Goal: Task Accomplishment & Management: Manage account settings

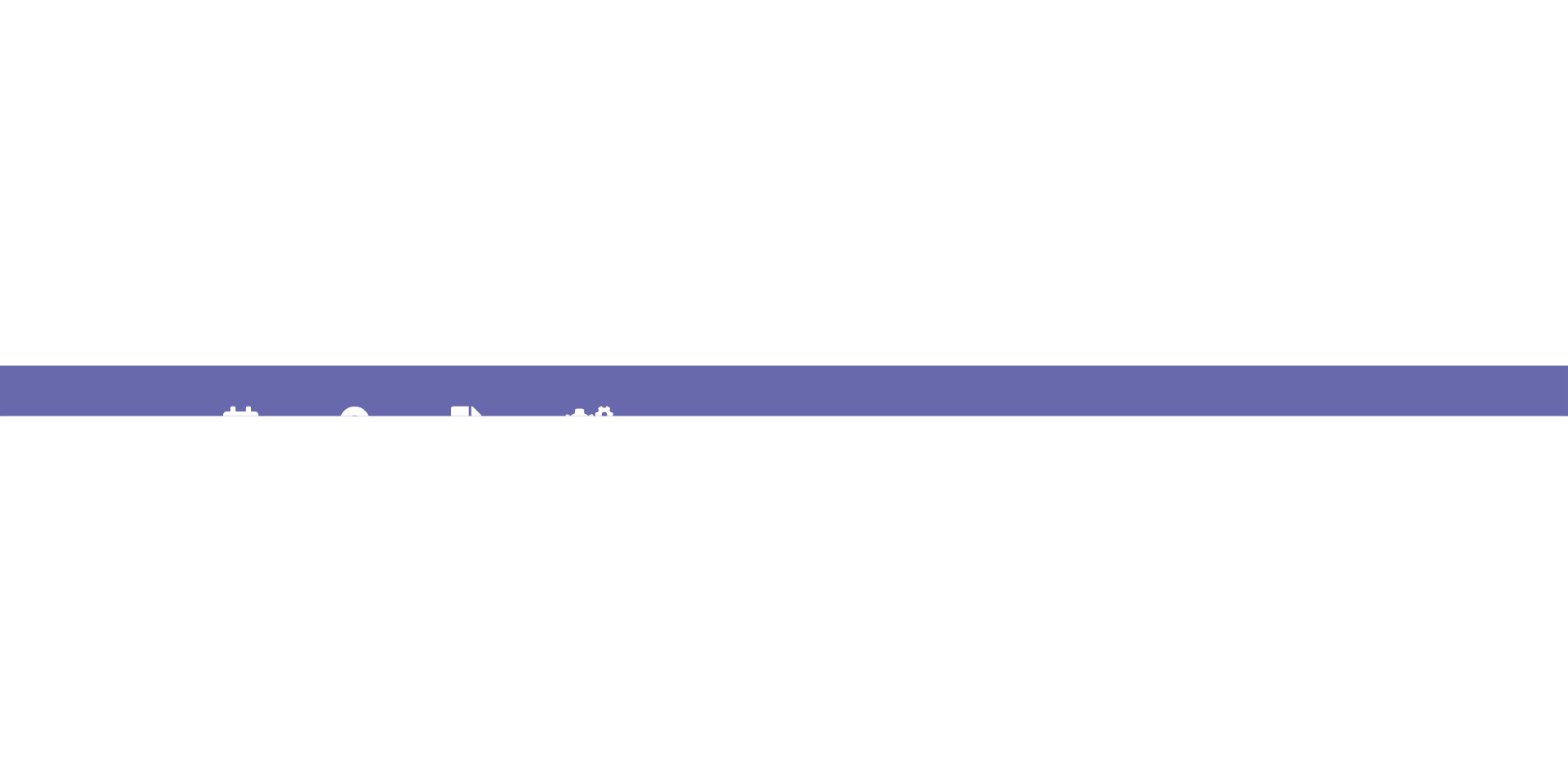
scroll to position [689, 0]
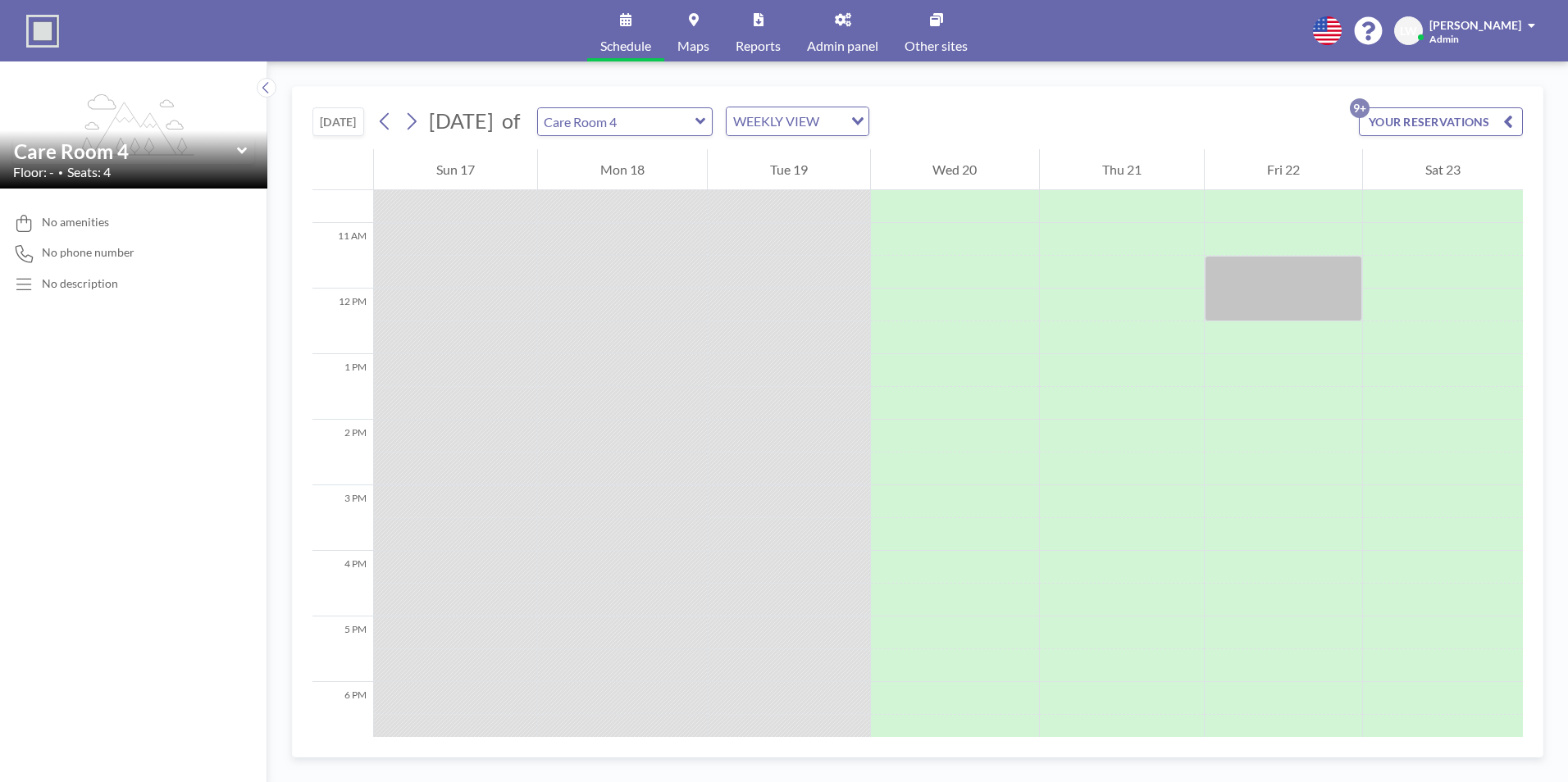
click at [1252, 123] on button "YOUR RESERVATIONS 9+" at bounding box center [1441, 122] width 164 height 29
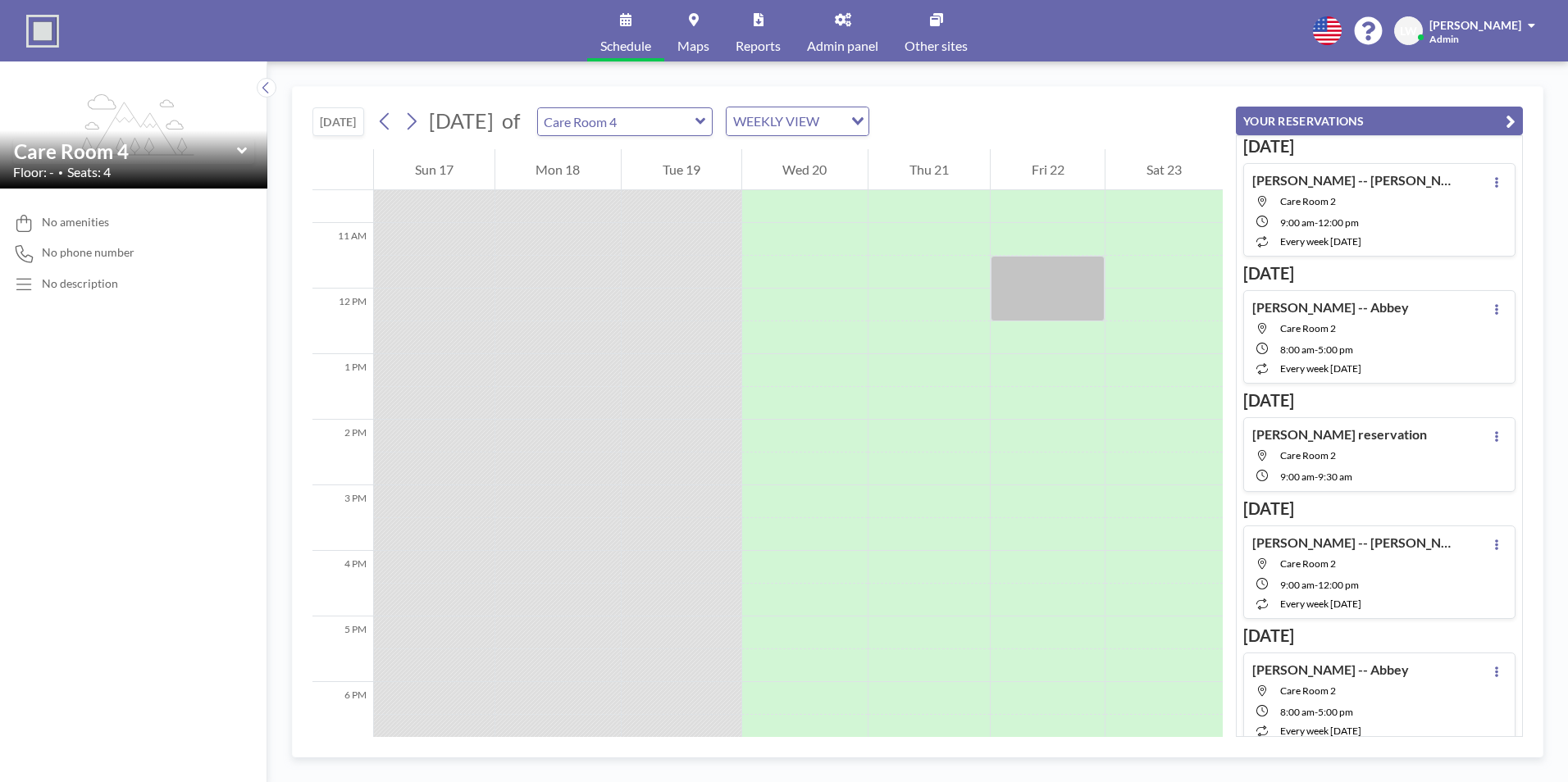
click at [1252, 452] on div "[PERSON_NAME] reservation Care Room 2 9:00 AM - 9:30 AM" at bounding box center [1379, 455] width 272 height 75
type input "Care Room 2"
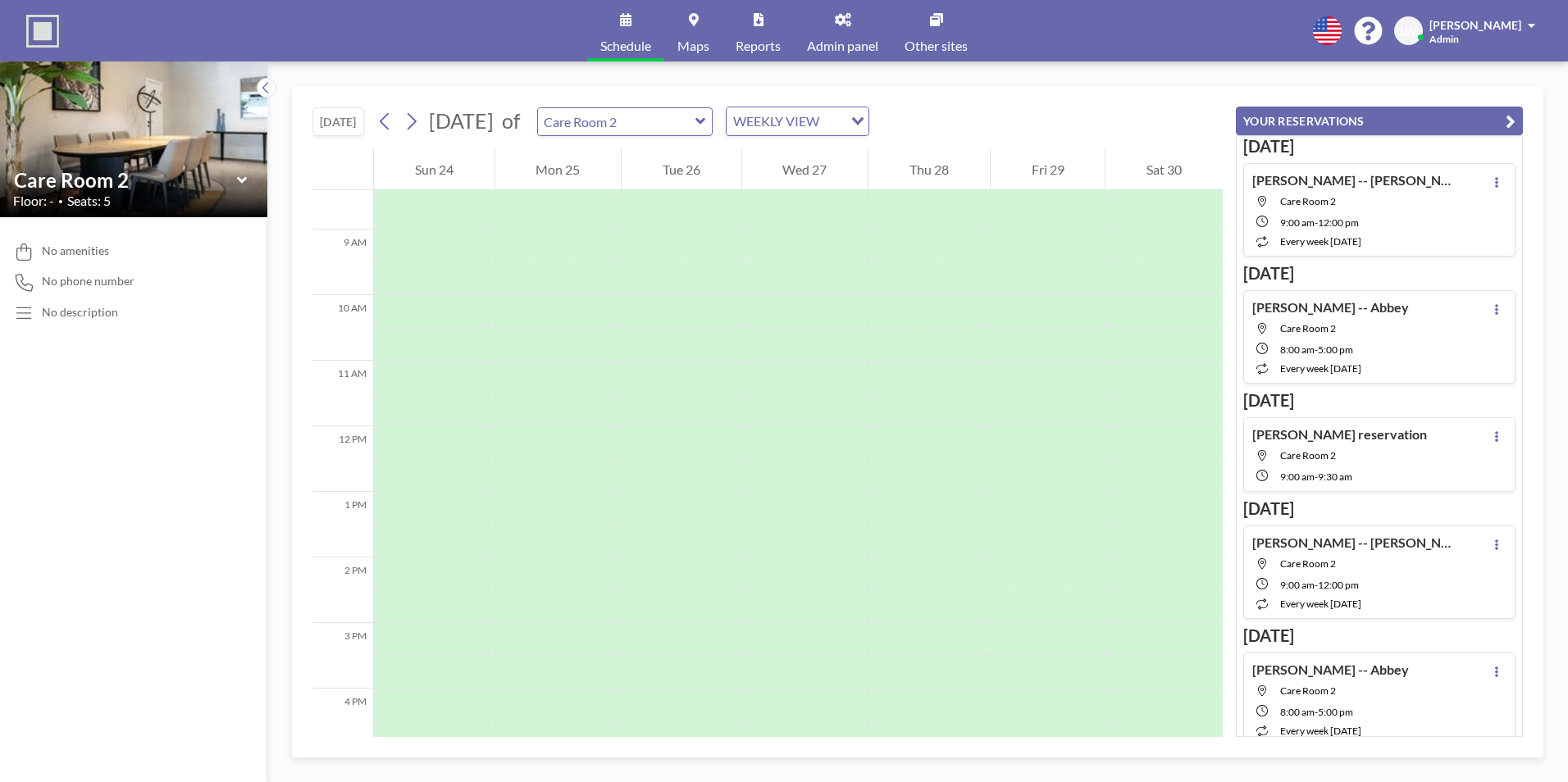
scroll to position [557, 0]
click at [1252, 458] on div "[PERSON_NAME] reservation Care Room 2 9:00 AM - 9:30 AM" at bounding box center [1379, 455] width 272 height 75
click at [1252, 434] on icon at bounding box center [1496, 437] width 6 height 11
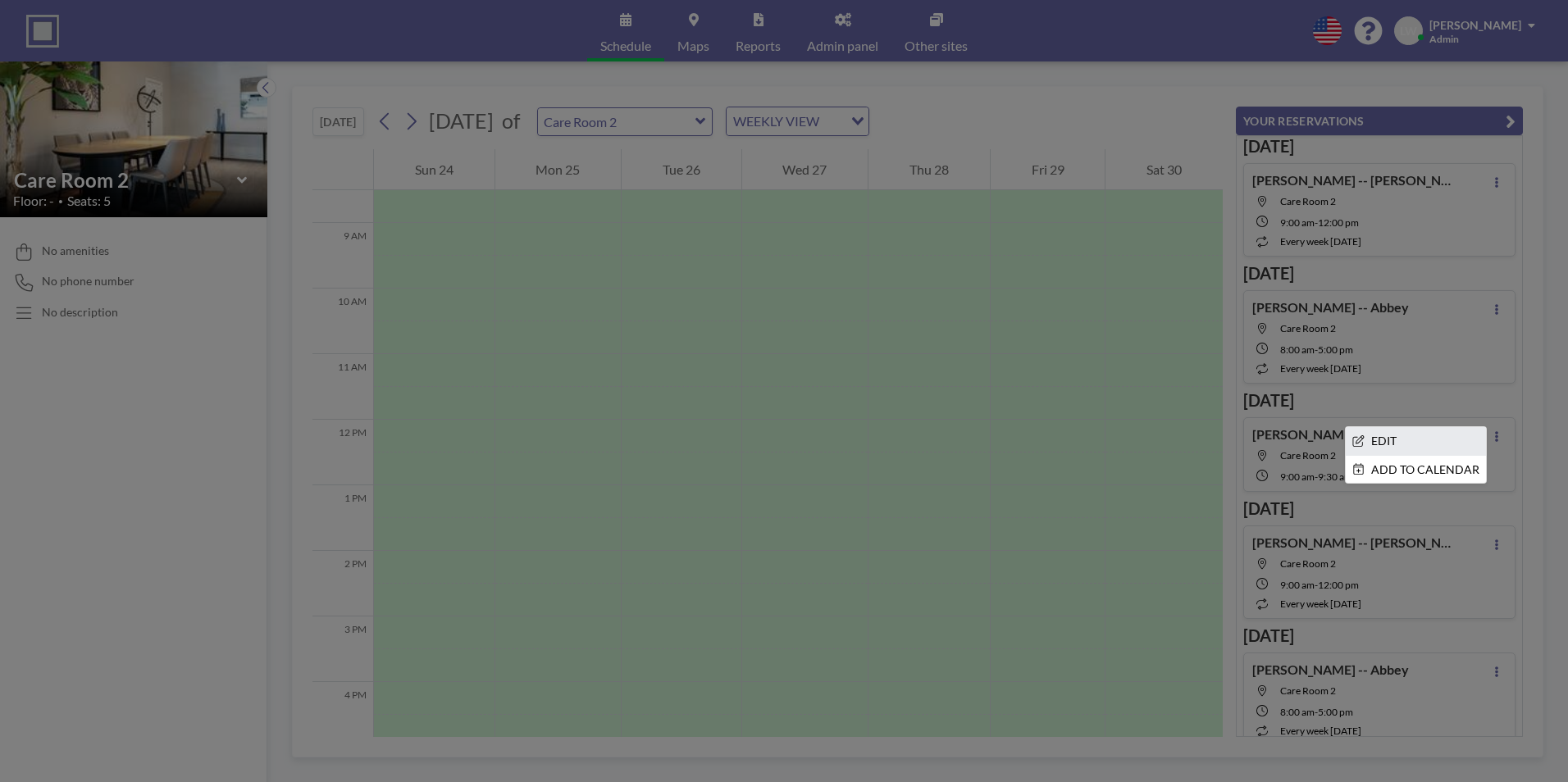
click at [1252, 443] on li "EDIT" at bounding box center [1415, 441] width 140 height 28
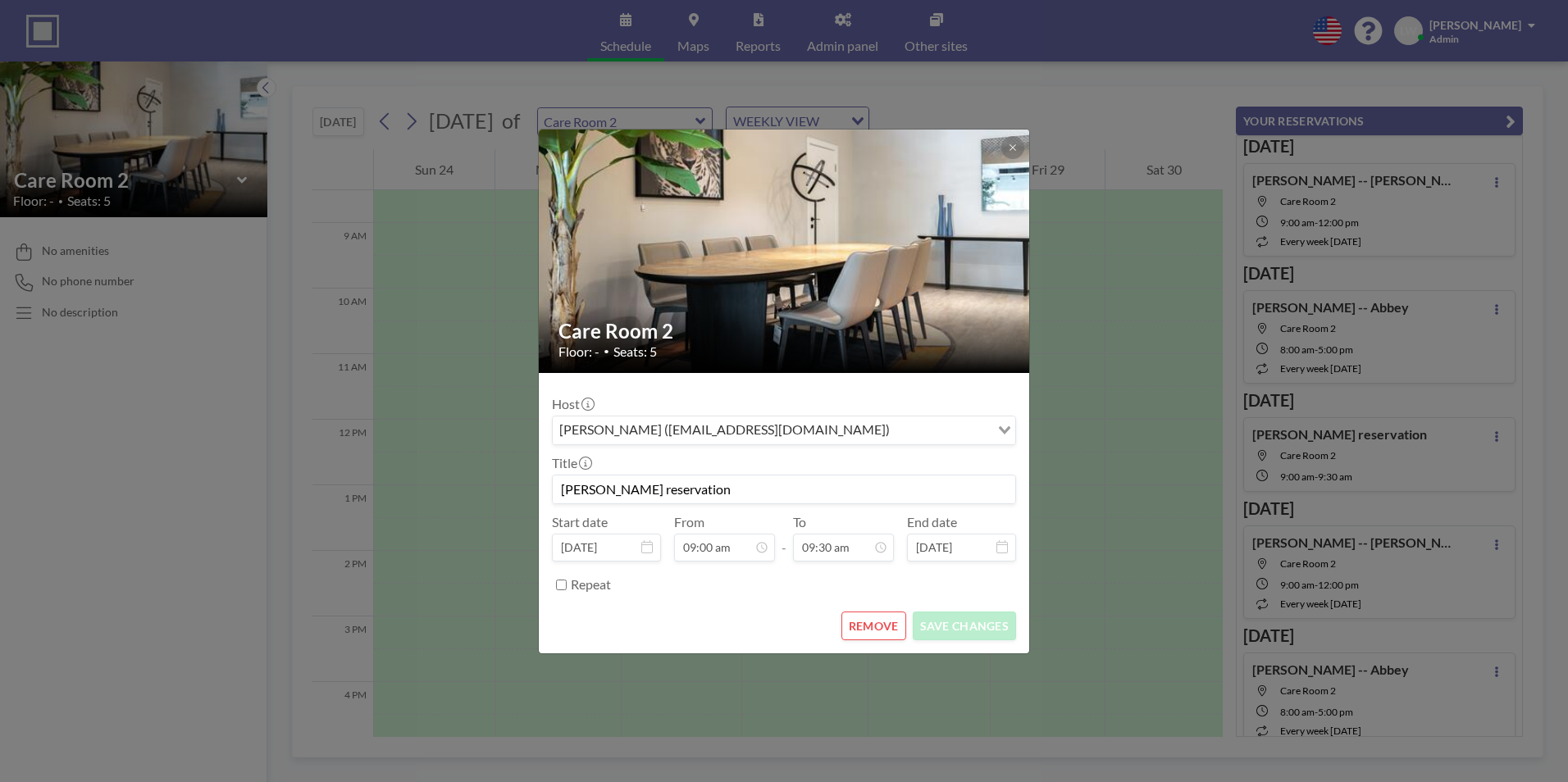
click at [862, 604] on button "REMOVE" at bounding box center [874, 626] width 65 height 29
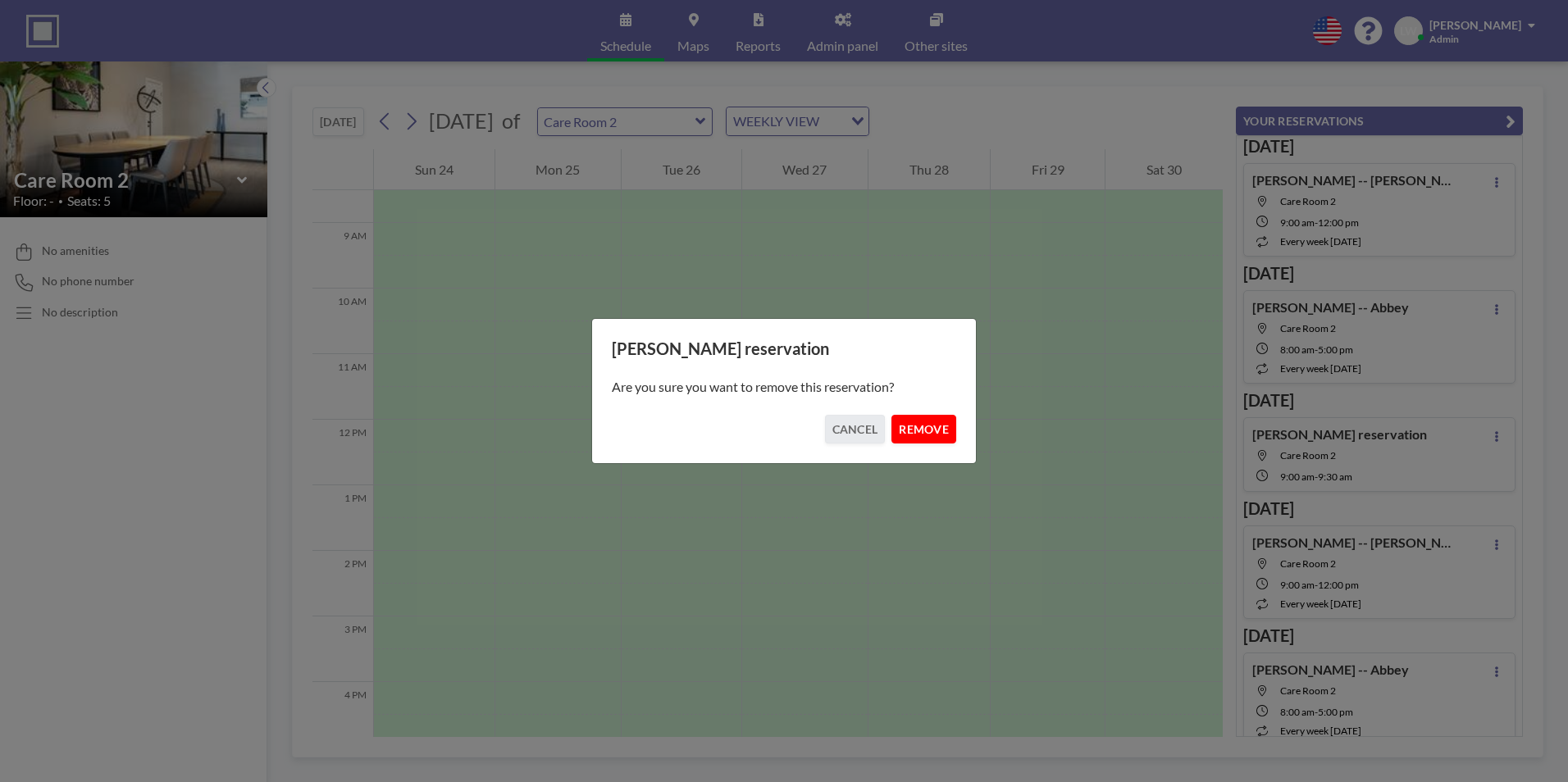
click at [938, 434] on button "REMOVE" at bounding box center [923, 429] width 65 height 29
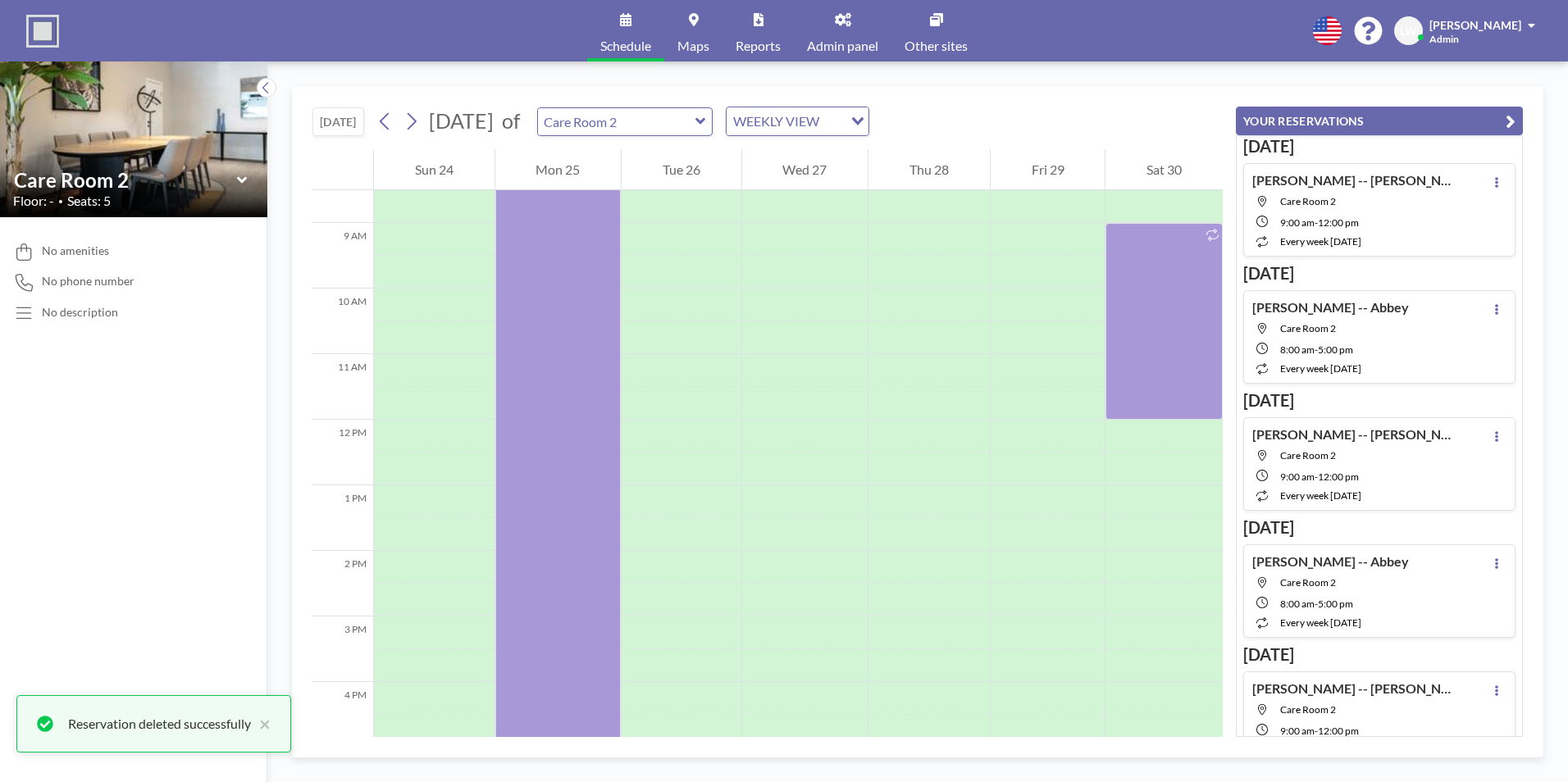
click at [1252, 184] on div "[PERSON_NAME] -- [PERSON_NAME] Care Room 2 9:00 AM - 12:00 PM every week [DATE]" at bounding box center [1353, 210] width 205 height 76
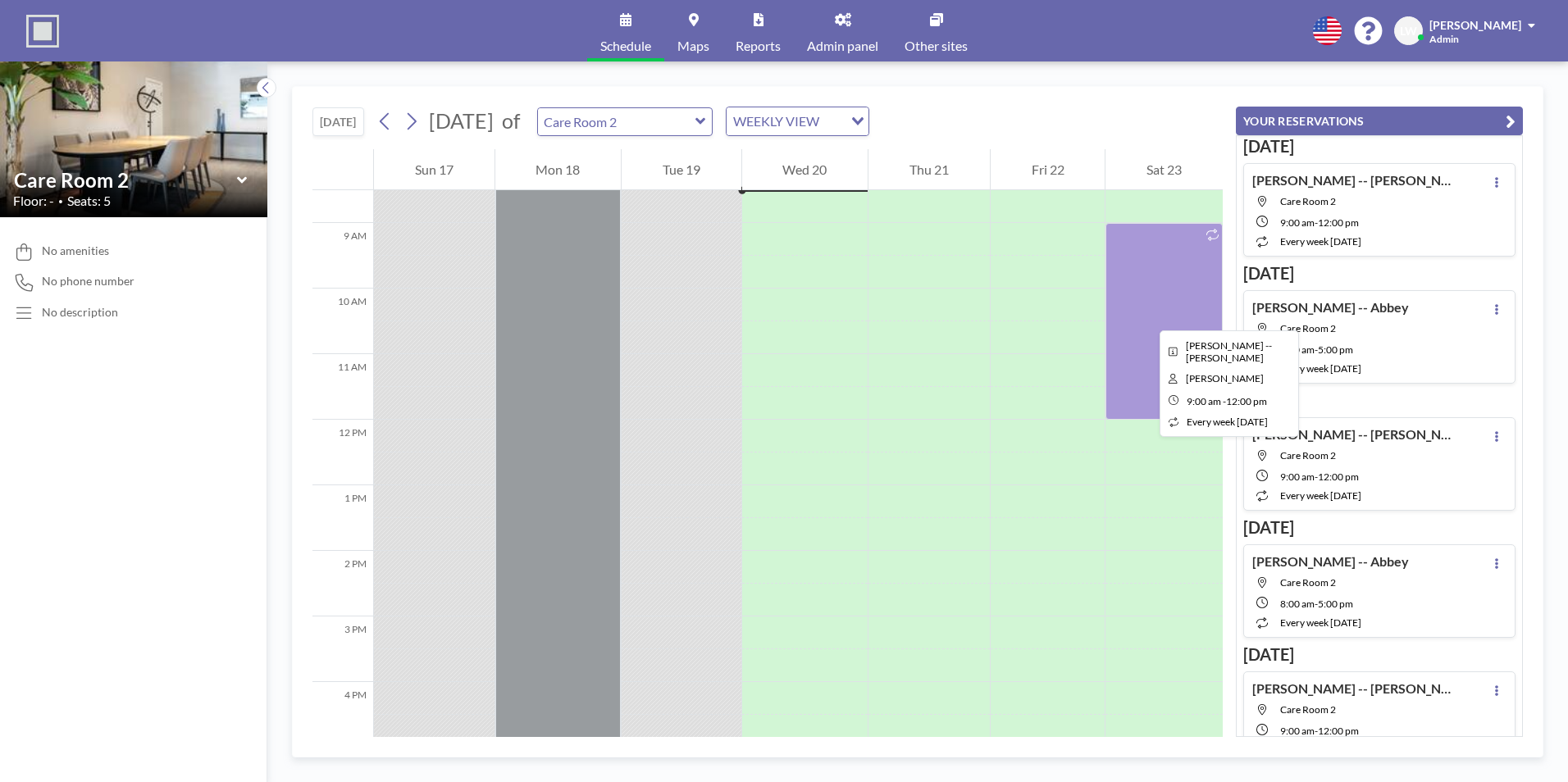
drag, startPoint x: 1146, startPoint y: 316, endPoint x: 1154, endPoint y: 278, distance: 38.8
click at [1154, 278] on div at bounding box center [1164, 321] width 117 height 197
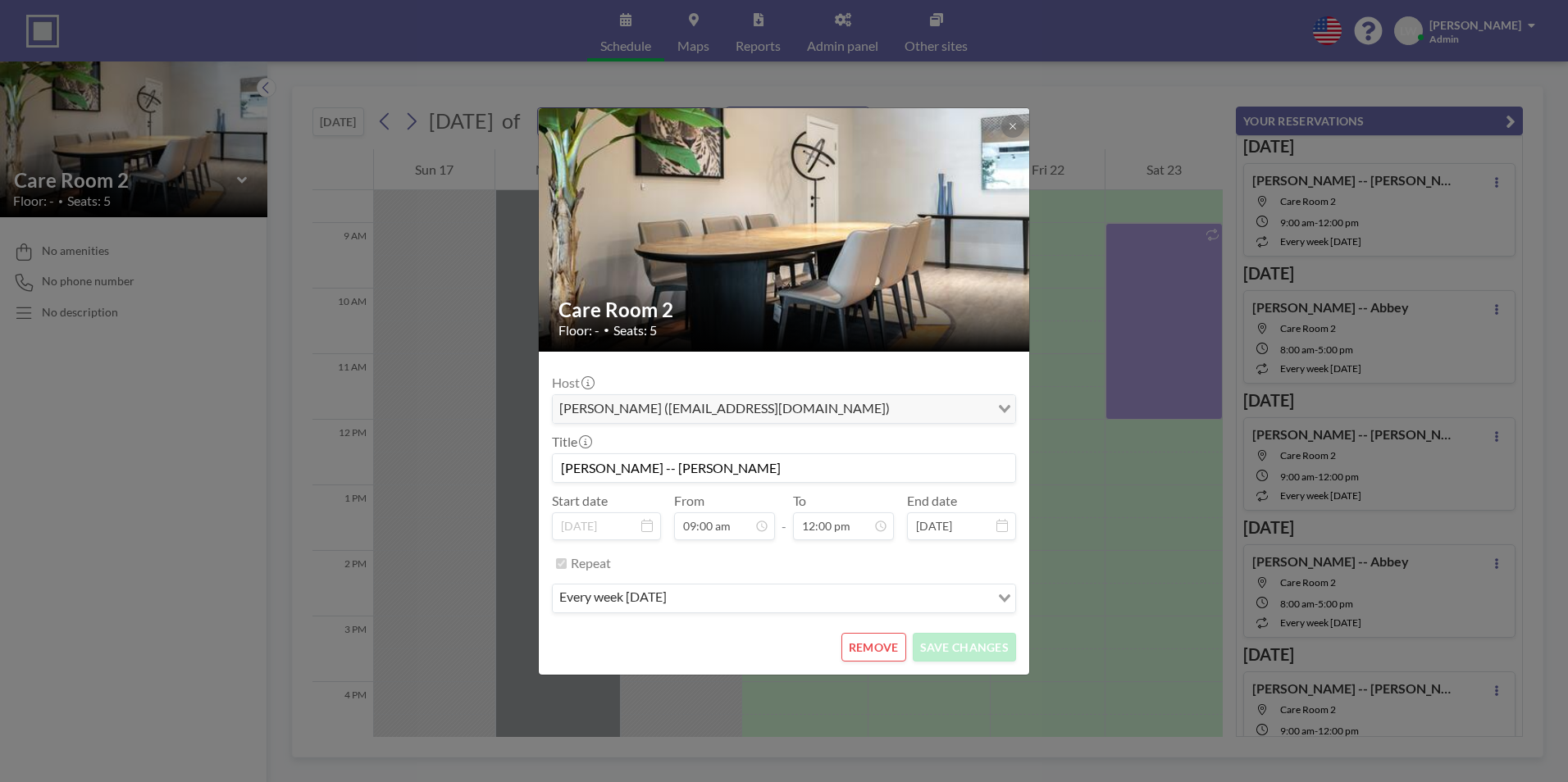
click at [872, 604] on button "REMOVE" at bounding box center [874, 648] width 65 height 29
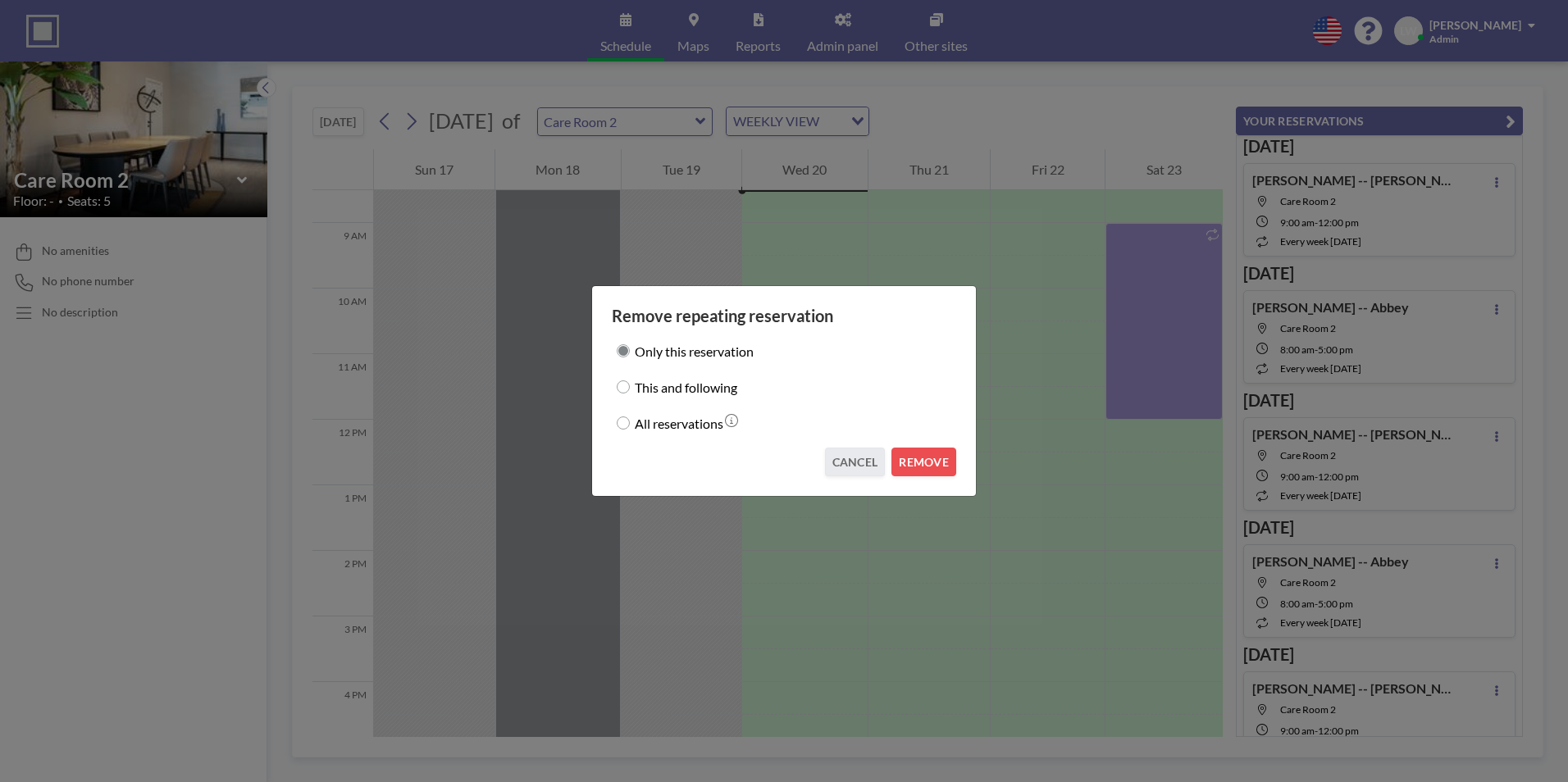
click at [652, 428] on label "All reservations" at bounding box center [679, 422] width 88 height 23
click at [629, 428] on input "All reservations" at bounding box center [623, 423] width 14 height 14
radio input "true"
click at [917, 458] on button "REMOVE" at bounding box center [923, 462] width 65 height 29
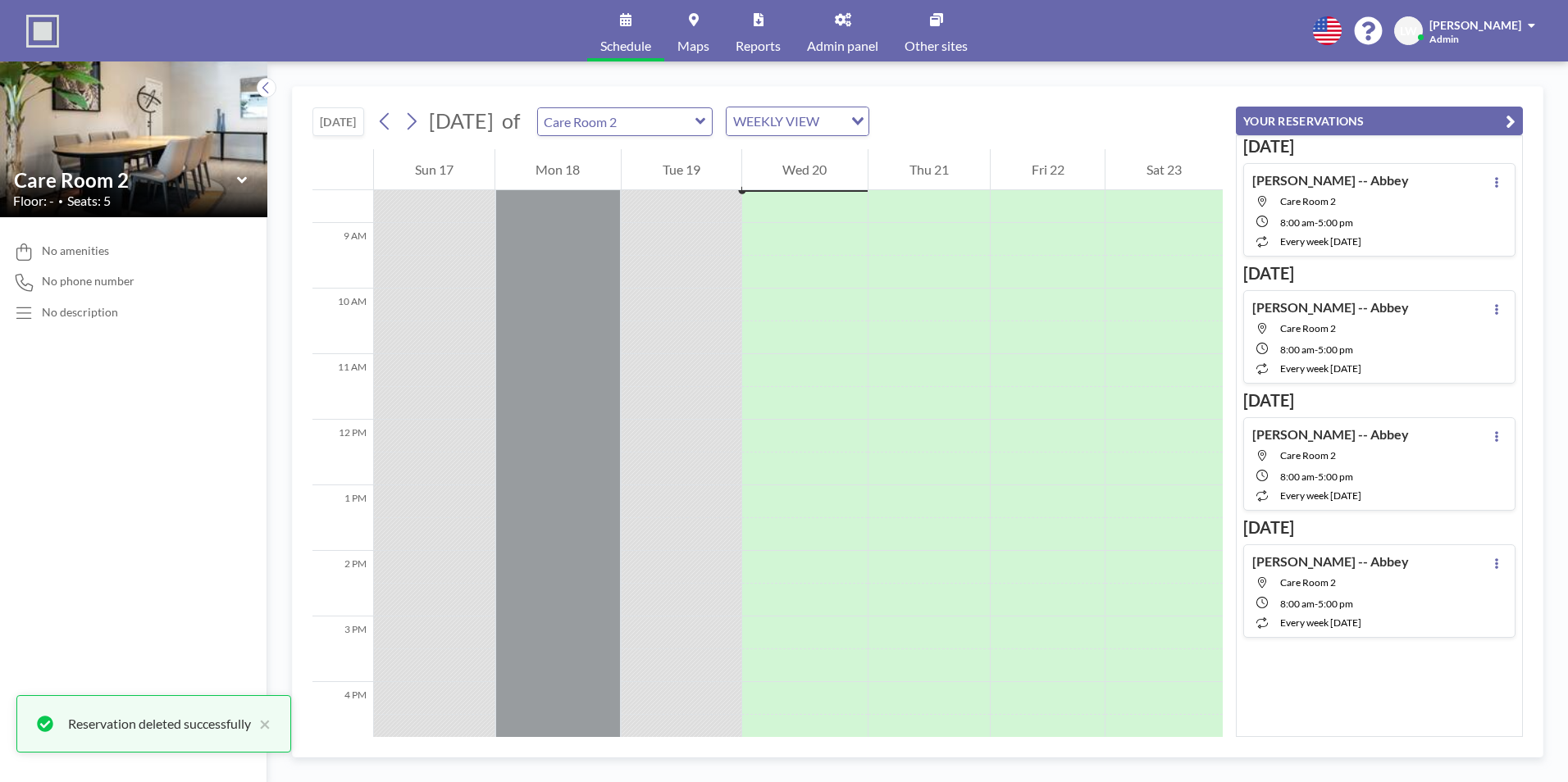
click at [1252, 206] on span "Care Room 2" at bounding box center [1343, 201] width 129 height 13
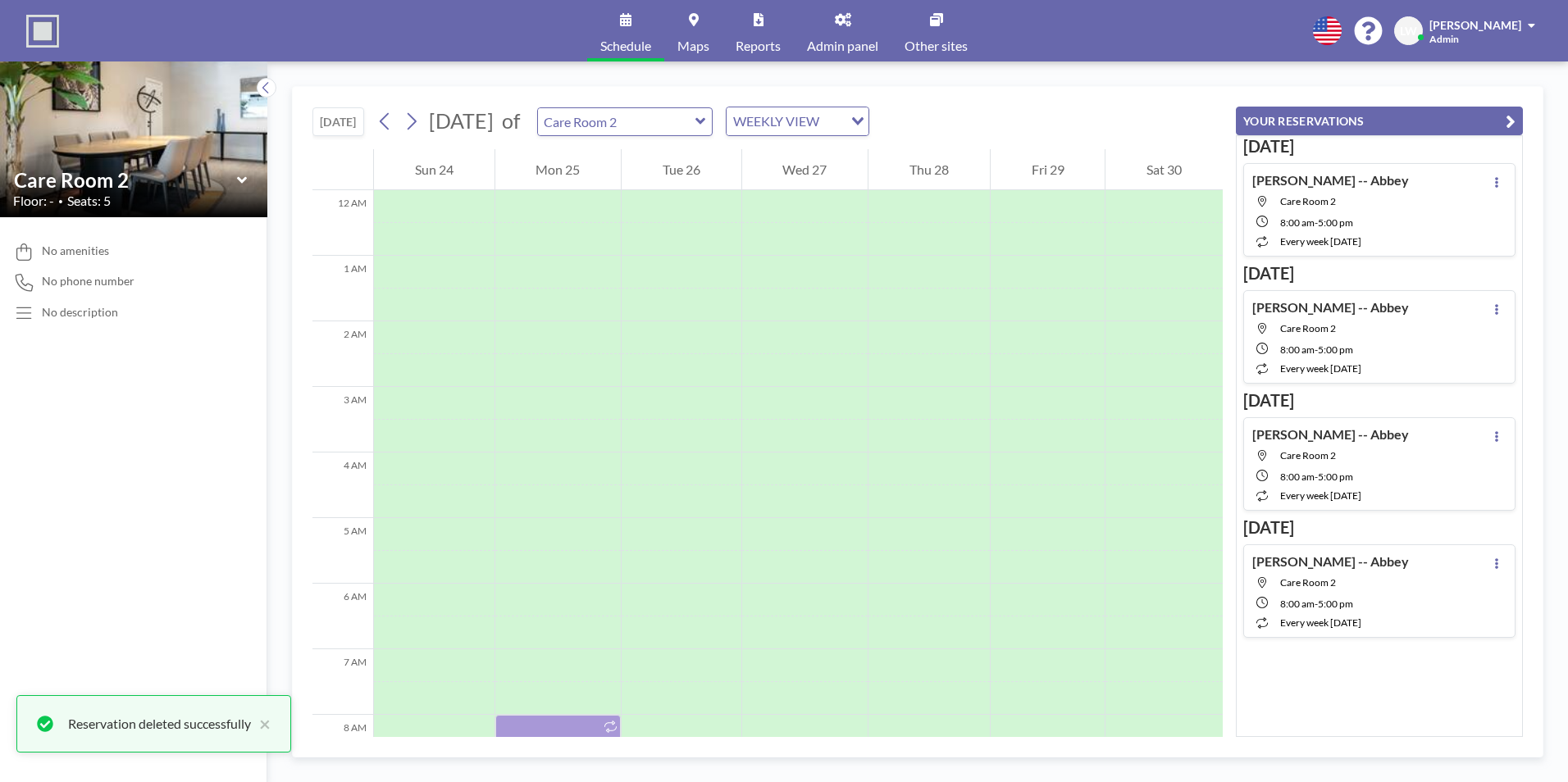
scroll to position [492, 0]
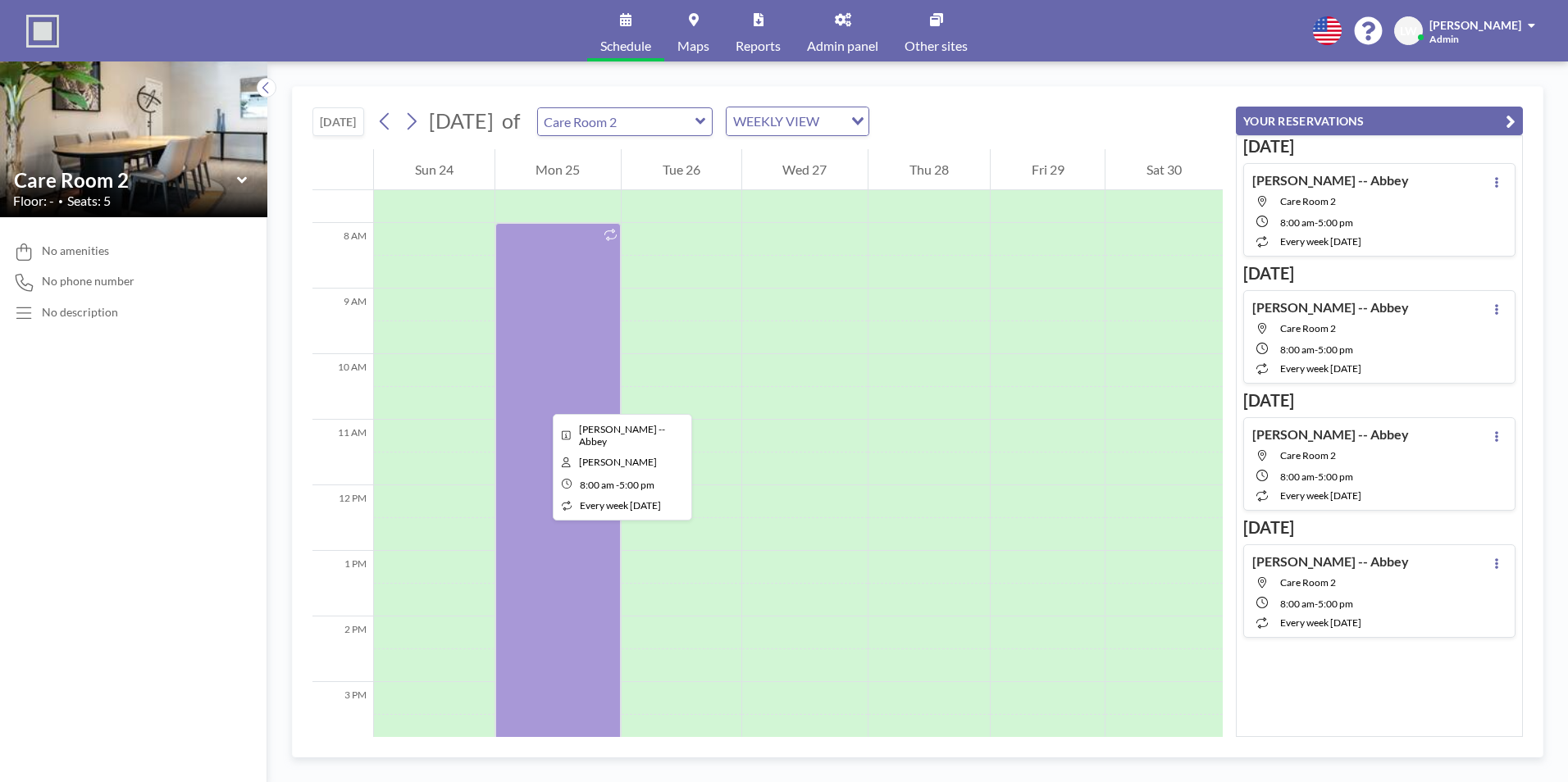
click at [536, 400] on div at bounding box center [558, 518] width 126 height 591
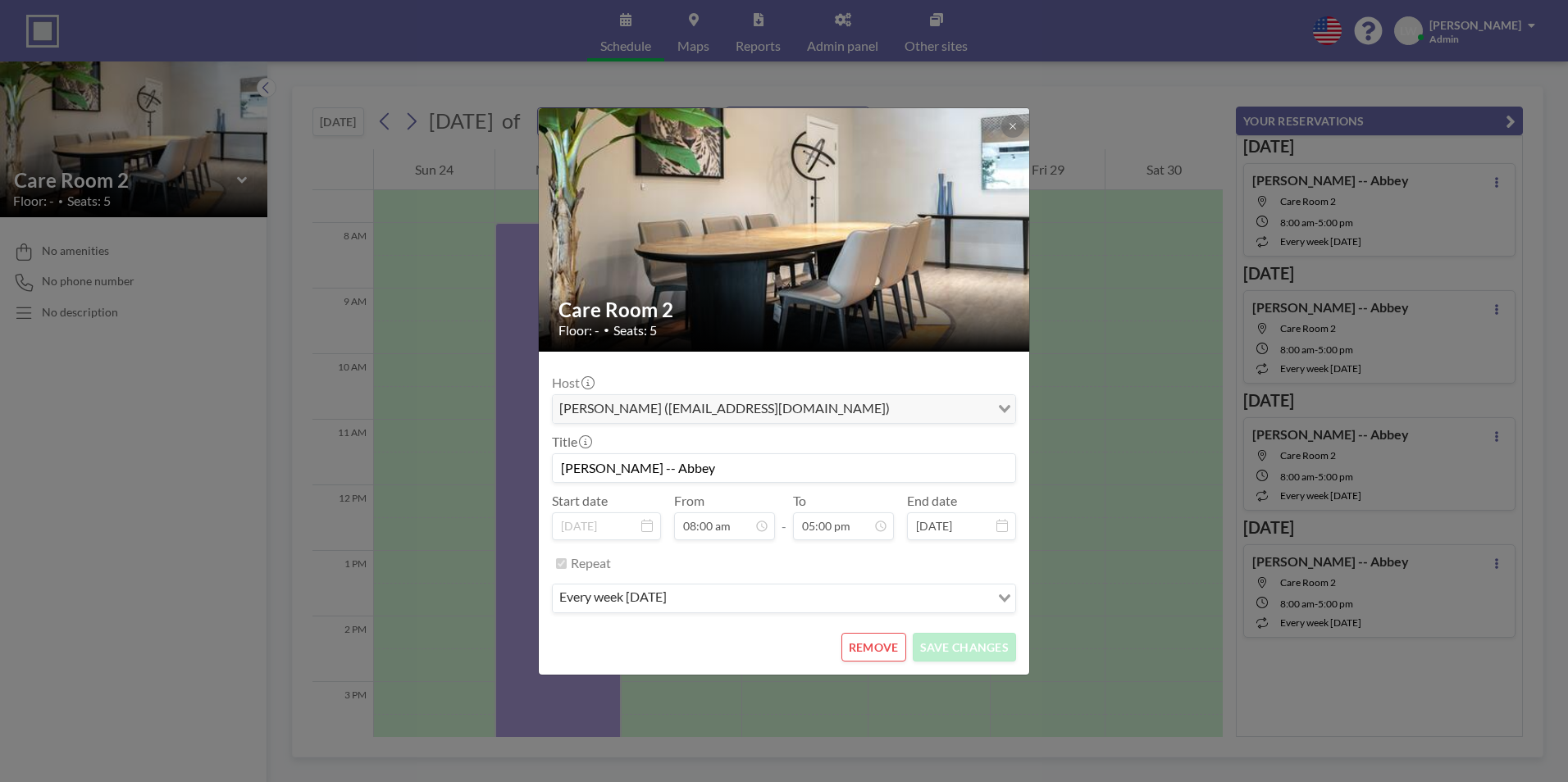
click at [868, 604] on button "REMOVE" at bounding box center [874, 648] width 65 height 29
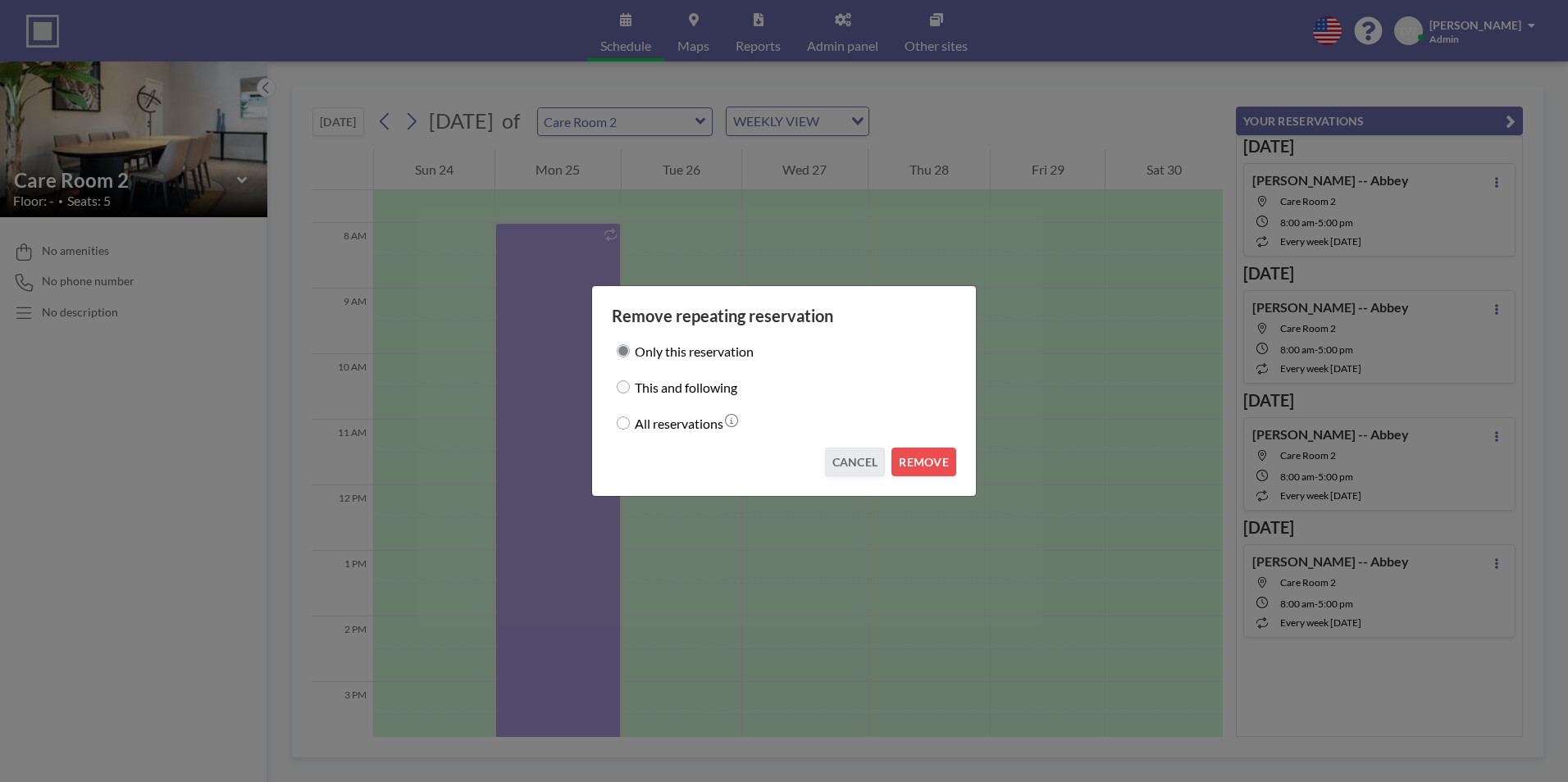
click at [646, 424] on label "All reservations" at bounding box center [679, 422] width 88 height 23
click at [629, 424] on input "All reservations" at bounding box center [623, 423] width 14 height 14
radio input "true"
click at [917, 457] on button "REMOVE" at bounding box center [923, 462] width 65 height 29
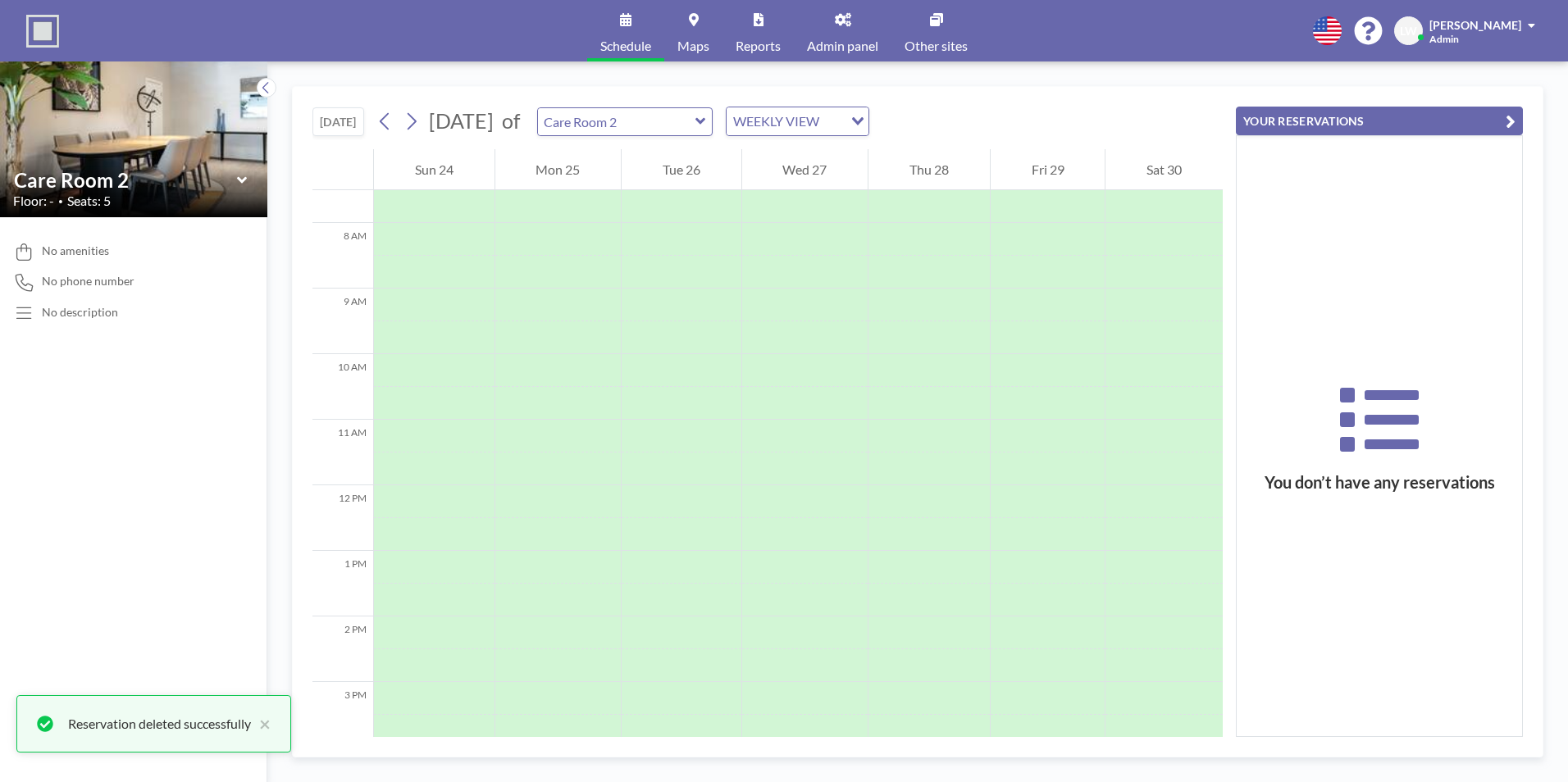
click at [1252, 120] on icon "button" at bounding box center [1509, 122] width 10 height 20
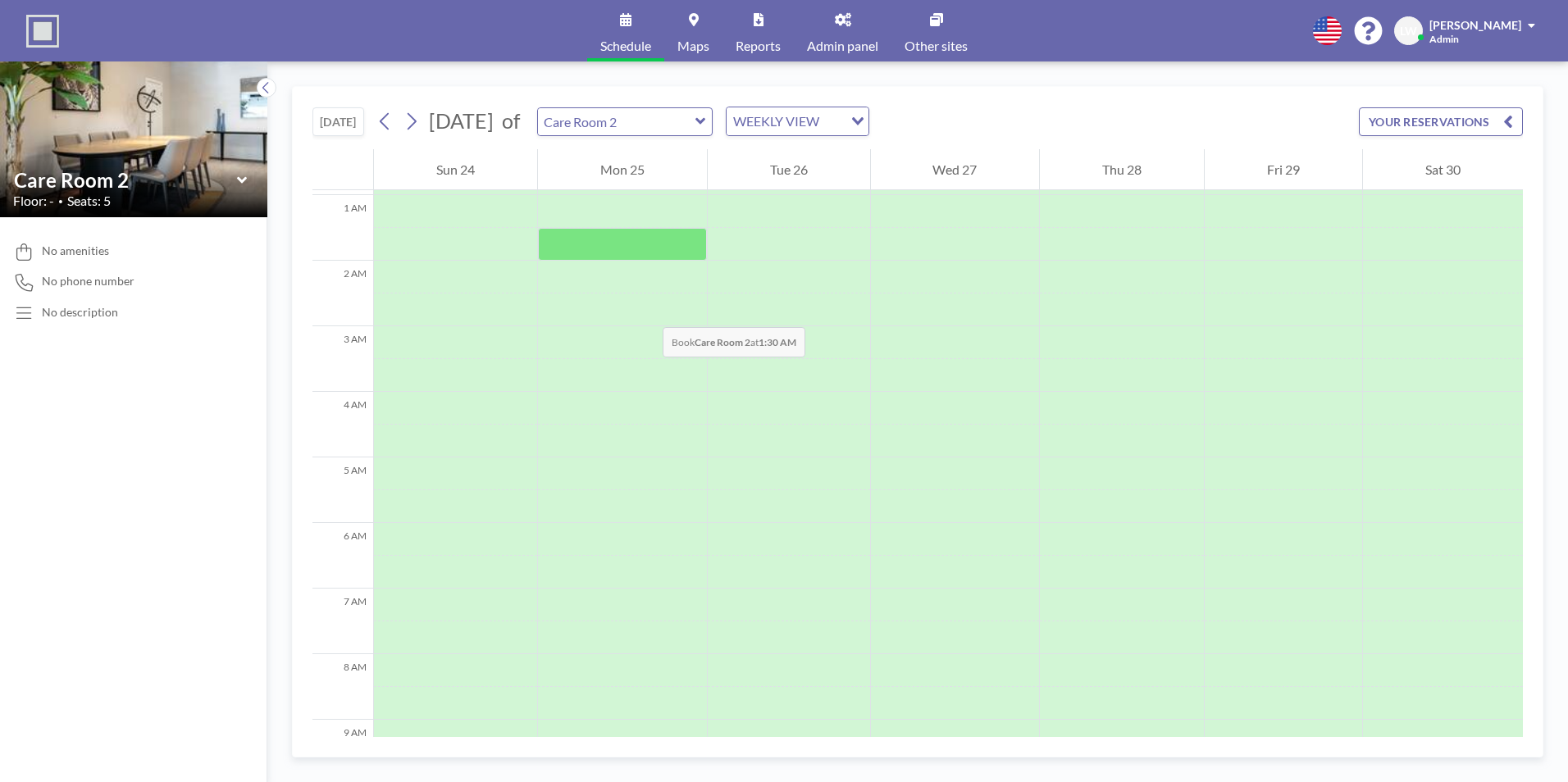
scroll to position [0, 0]
click at [386, 125] on icon at bounding box center [384, 121] width 15 height 24
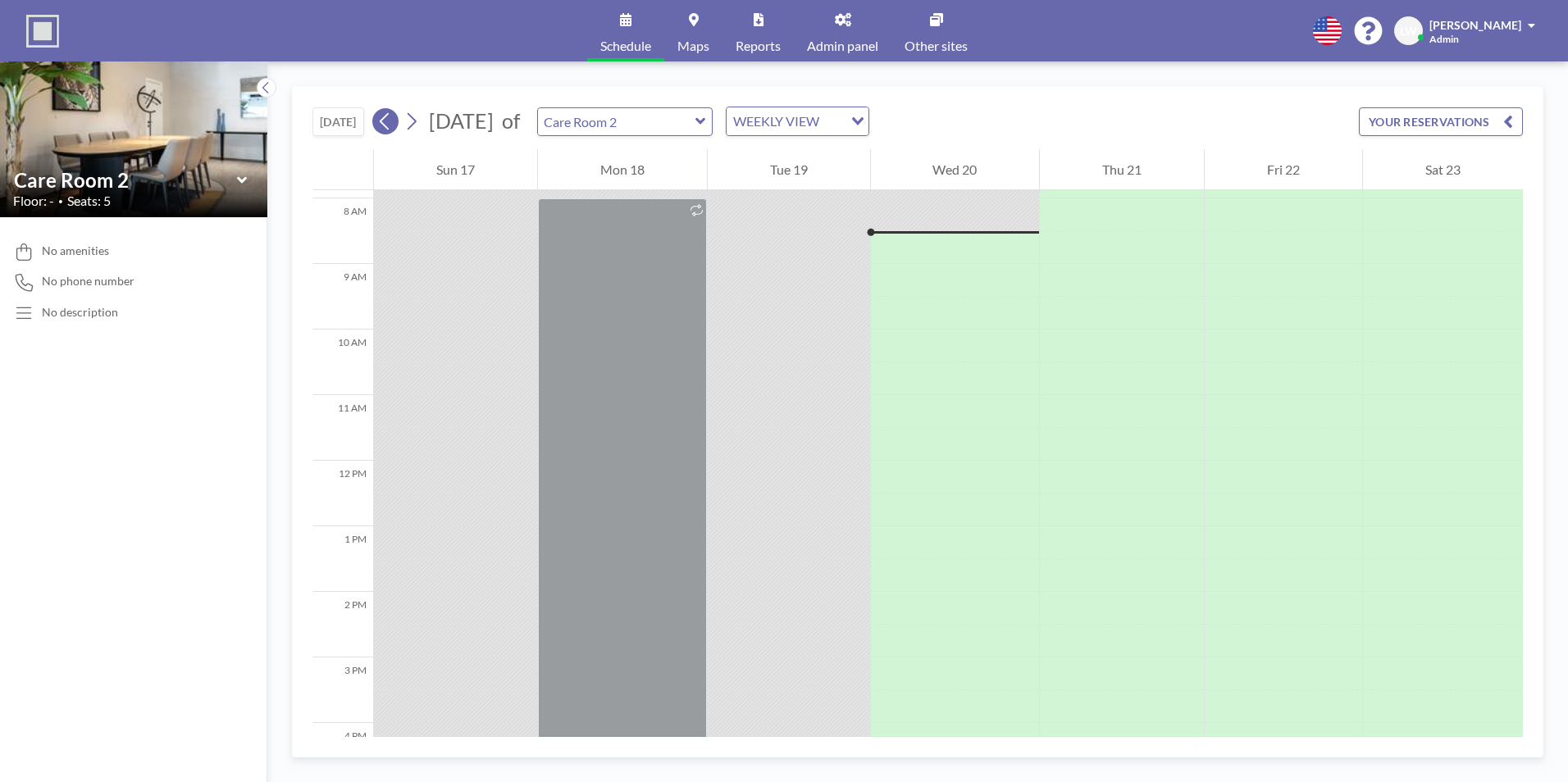
scroll to position [525, 0]
click at [237, 181] on icon at bounding box center [243, 180] width 11 height 16
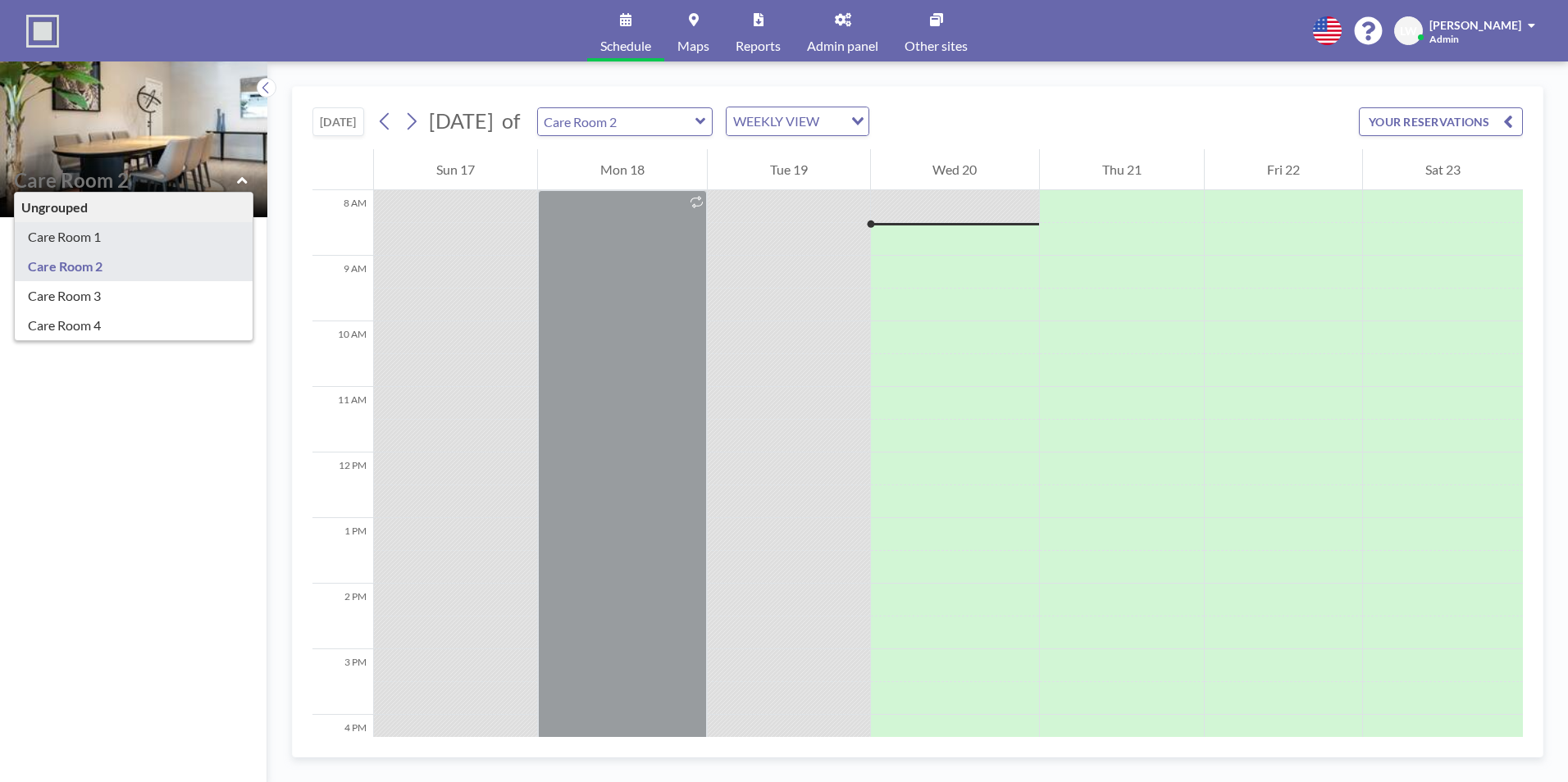
type input "Care Room 1"
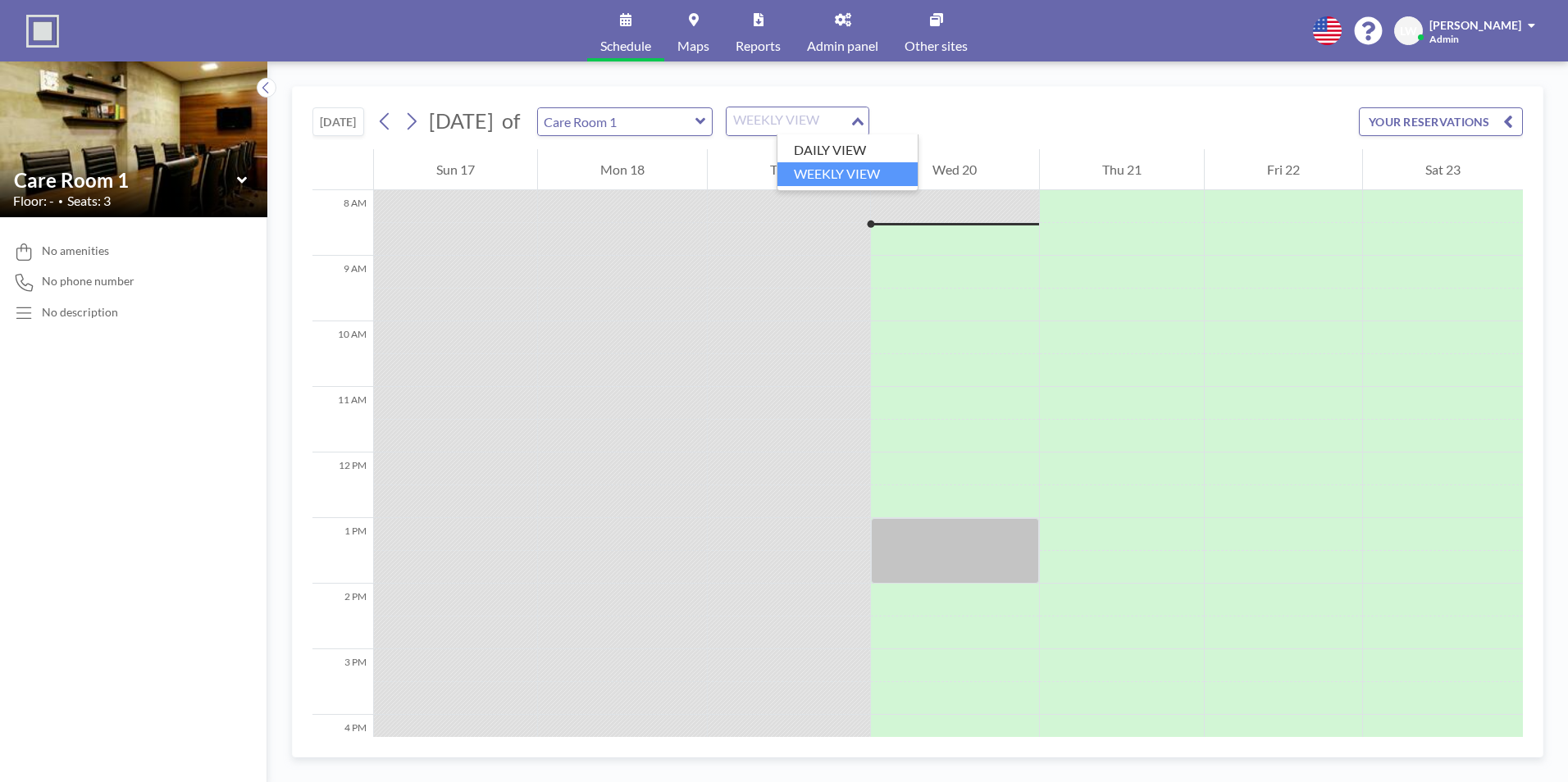
click at [849, 122] on div "WEEKLY VIEW" at bounding box center [788, 119] width 123 height 24
click at [848, 146] on li "DAILY VIEW" at bounding box center [847, 151] width 140 height 23
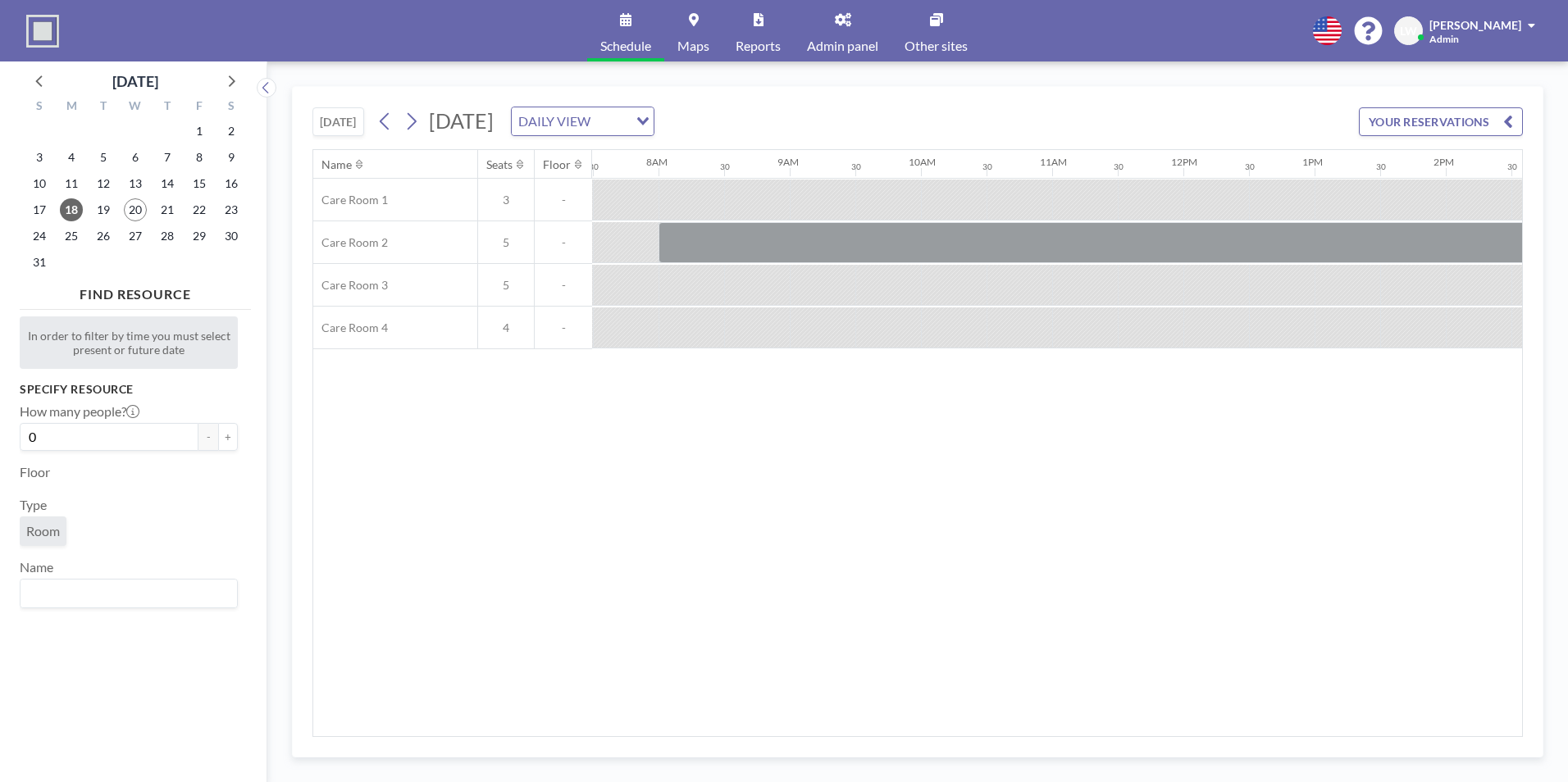
scroll to position [0, 984]
click at [350, 122] on button "[DATE]" at bounding box center [337, 122] width 51 height 29
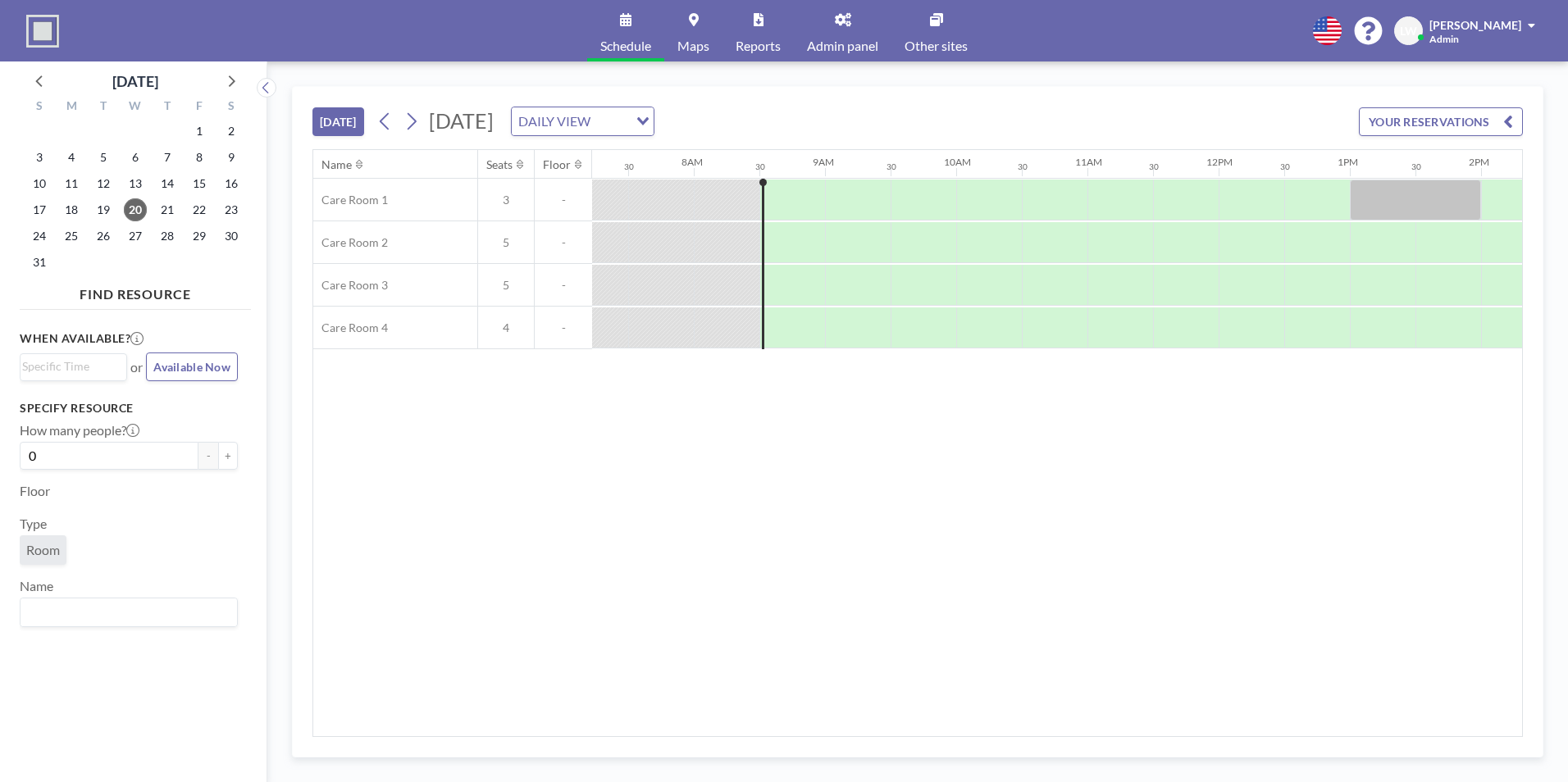
scroll to position [0, 1050]
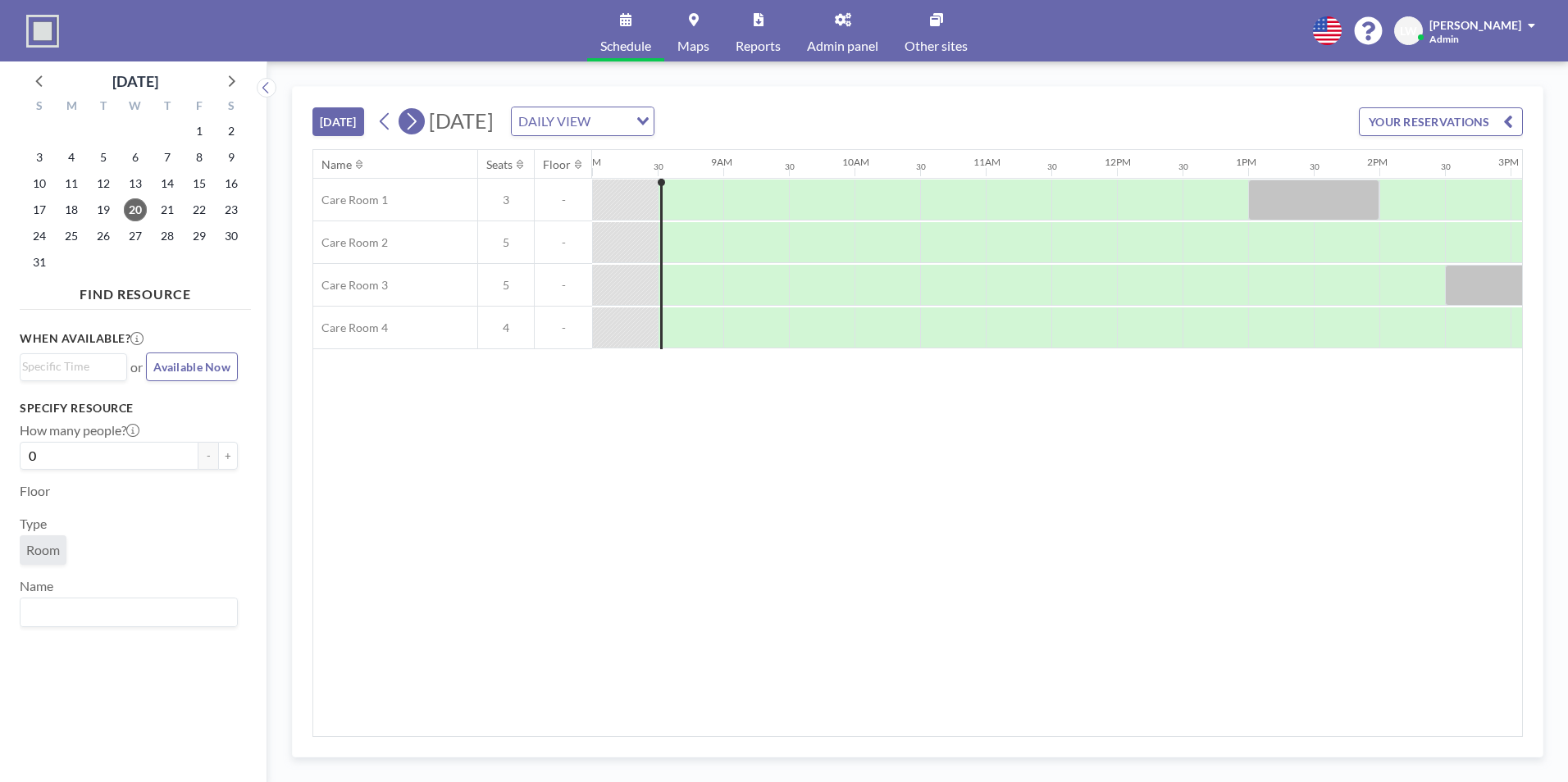
click at [415, 124] on icon at bounding box center [412, 121] width 9 height 17
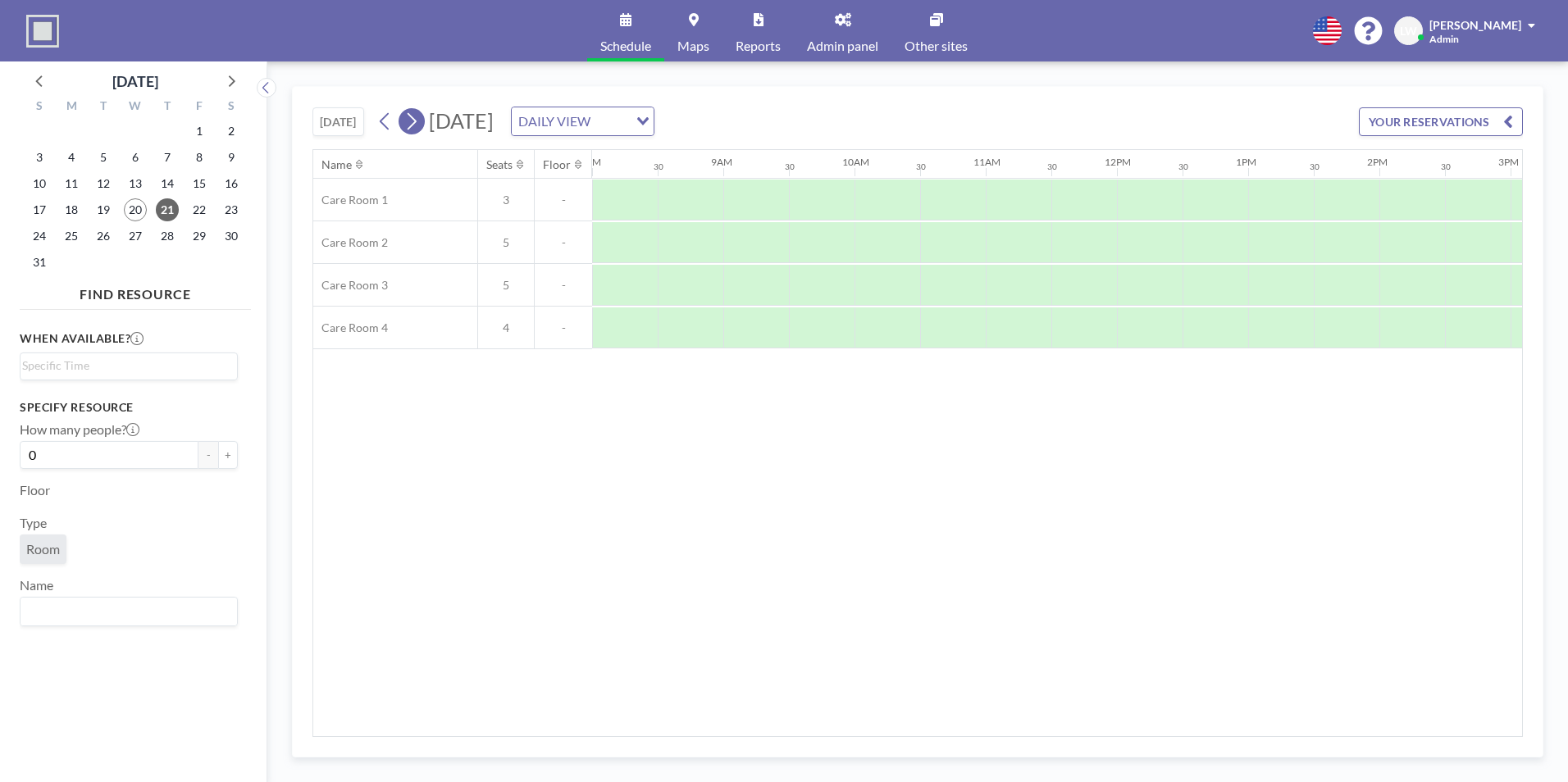
click at [415, 122] on icon at bounding box center [410, 121] width 15 height 24
click at [390, 121] on icon at bounding box center [384, 121] width 15 height 24
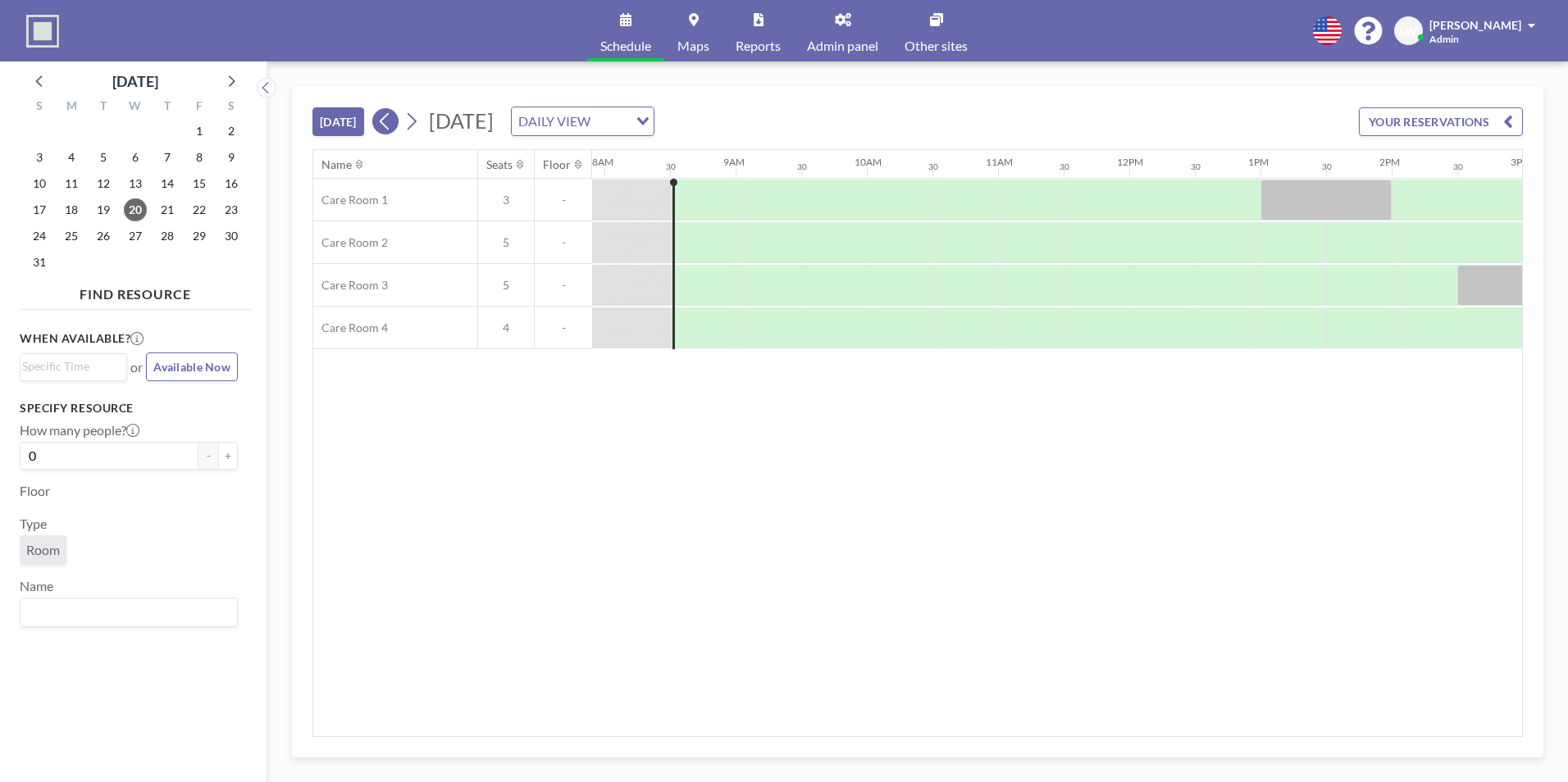
scroll to position [0, 1050]
click at [839, 22] on icon at bounding box center [843, 20] width 16 height 14
